Goal: Check status: Check status

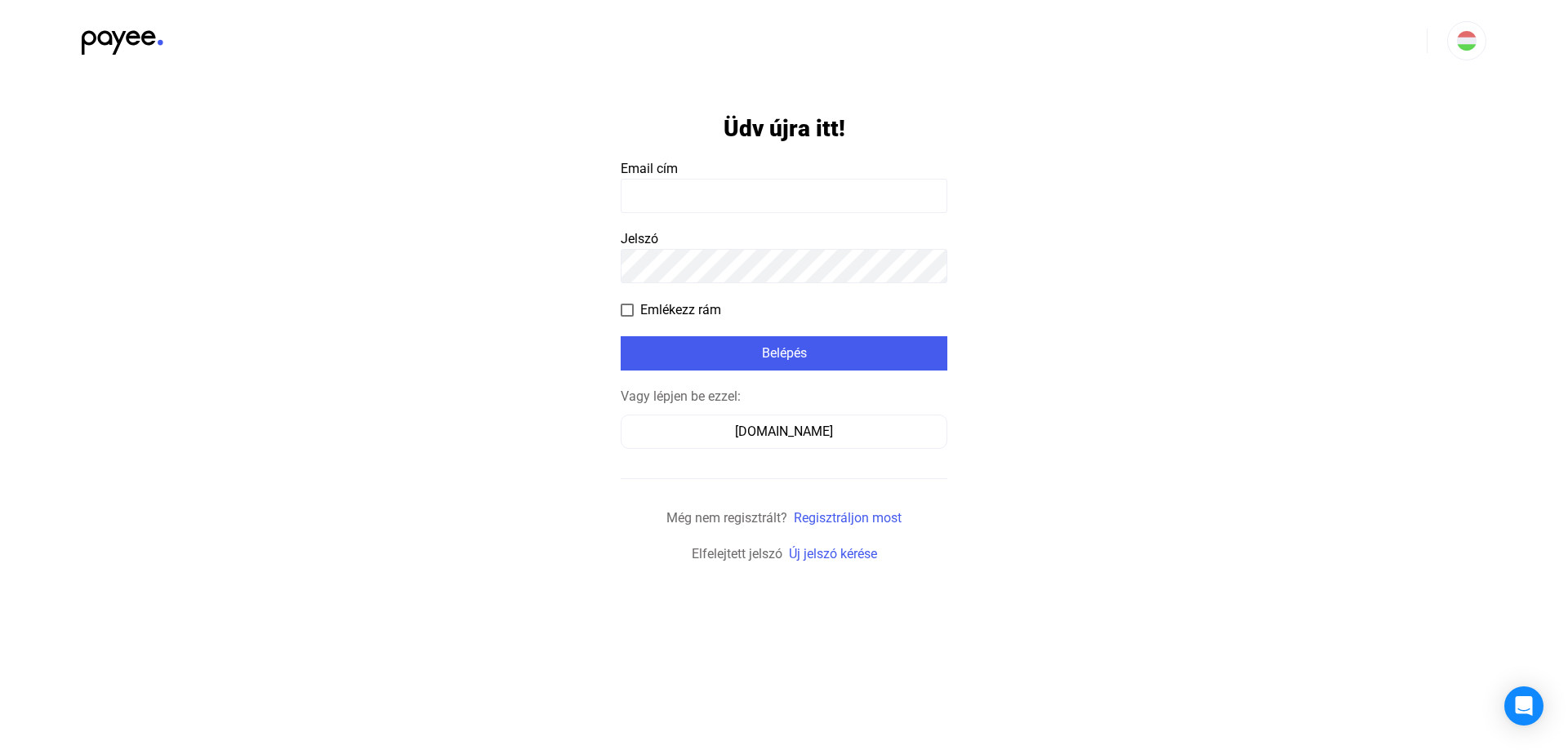
click at [697, 195] on input at bounding box center [784, 196] width 327 height 34
type input "**********"
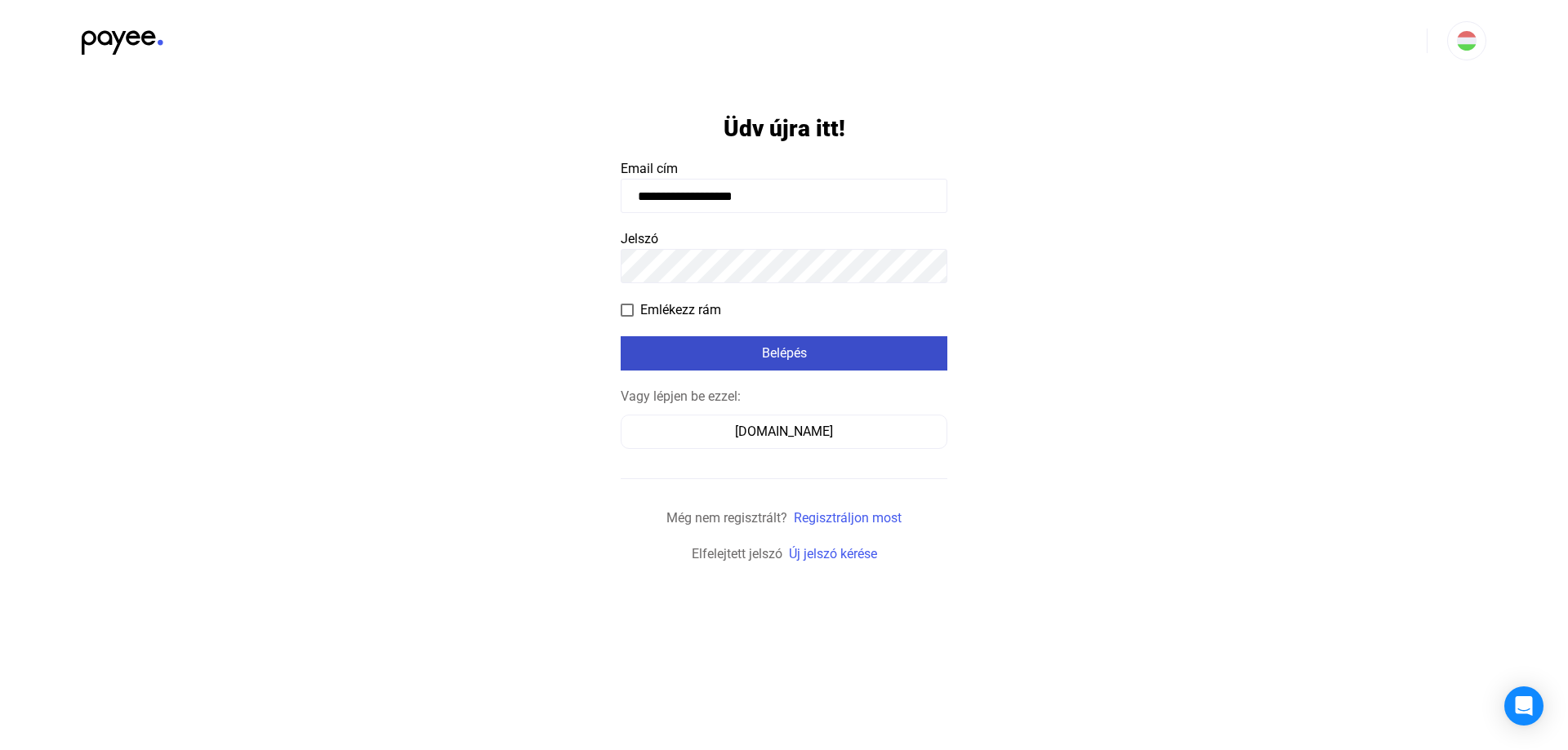
click at [784, 357] on div "Belépés" at bounding box center [784, 353] width 317 height 20
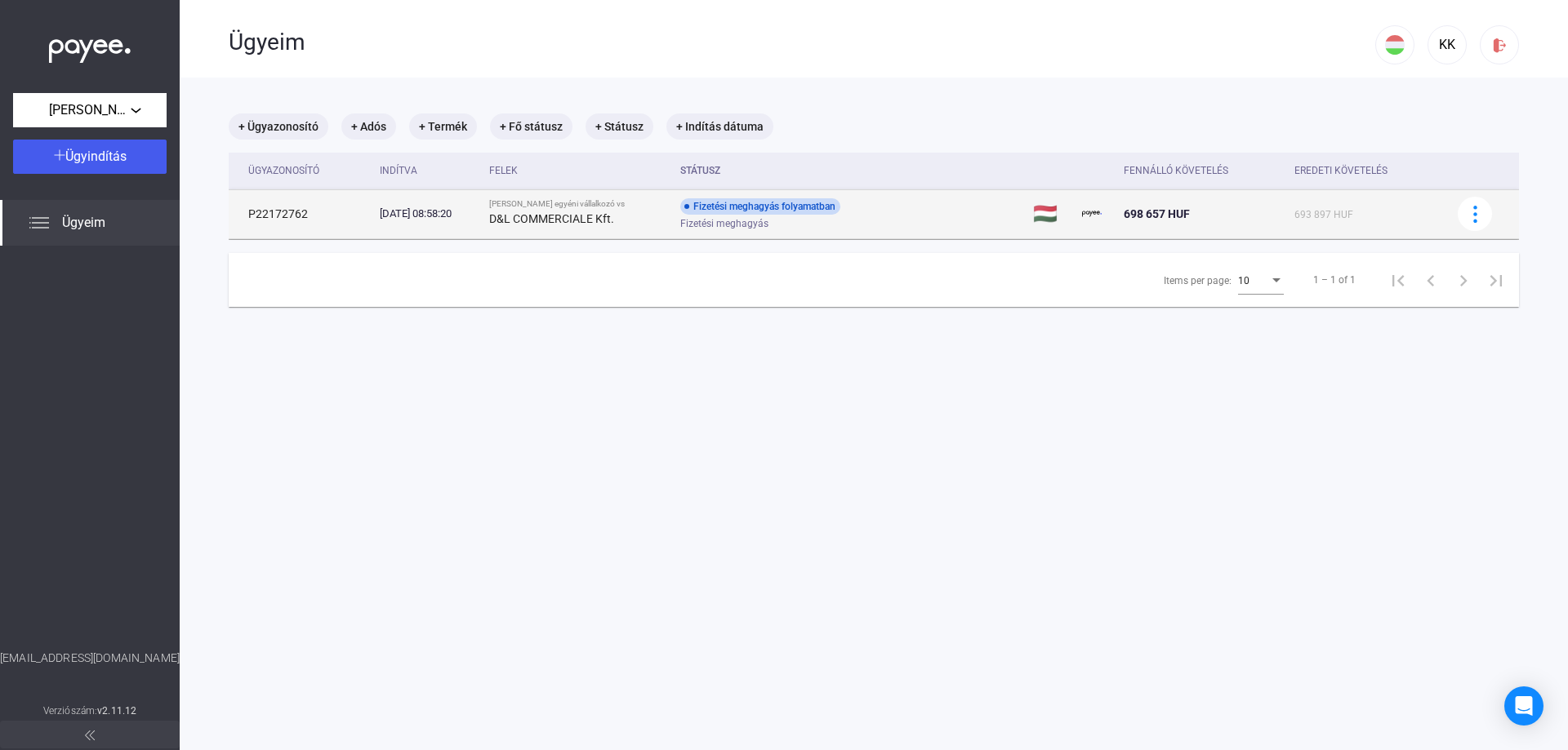
click at [823, 203] on div "Fizetési meghagyás folyamatban" at bounding box center [760, 207] width 160 height 17
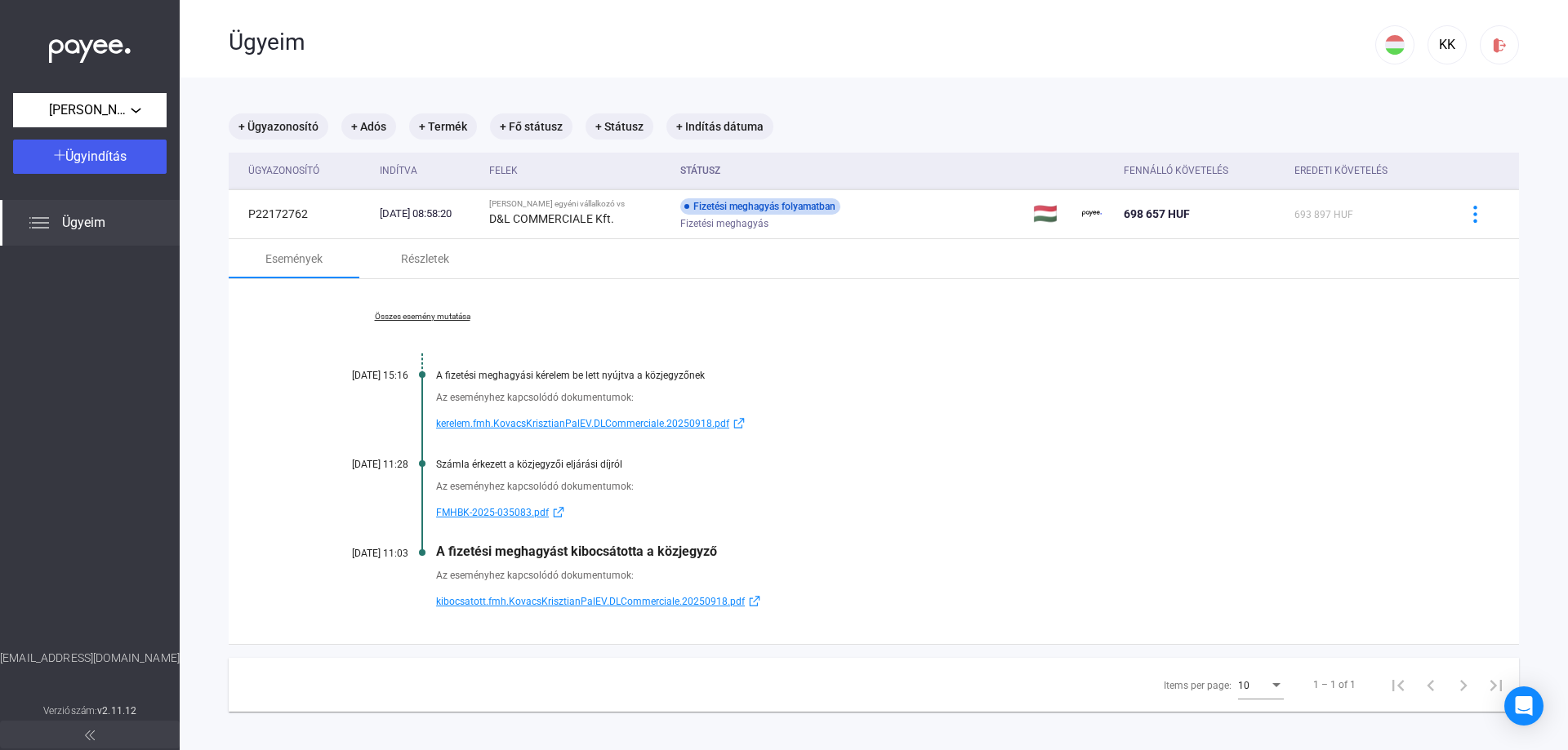
click at [560, 597] on span "kibocsatott.fmh.KovacsKrisztianPalEV.DLCommerciale.20250918.pdf" at bounding box center [590, 601] width 308 height 20
click at [377, 554] on div "[DATE] 11:03" at bounding box center [359, 553] width 98 height 11
click at [1491, 53] on img at bounding box center [1499, 45] width 17 height 17
